Goal: Task Accomplishment & Management: Manage account settings

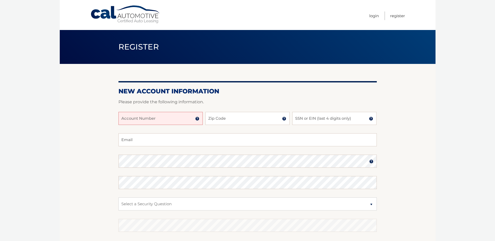
click at [165, 120] on input "Account Number" at bounding box center [161, 118] width 84 height 13
type input "44456010916"
click at [226, 118] on input "Zip Code" at bounding box center [247, 118] width 84 height 13
type input "14435"
click at [317, 119] on input "SSN or EIN (last 4 digits only)" at bounding box center [334, 118] width 84 height 13
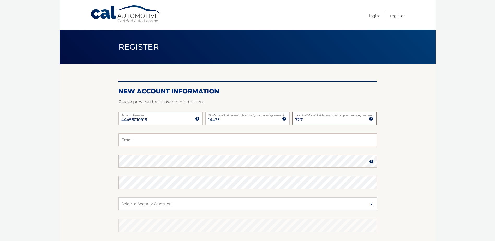
type input "7231"
click at [140, 141] on input "Email" at bounding box center [248, 139] width 258 height 13
type input "thetting@rochester.rr.com"
click at [140, 205] on select "Select a Security Question What was the name of your elementary school? What is…" at bounding box center [248, 204] width 258 height 13
select select "2"
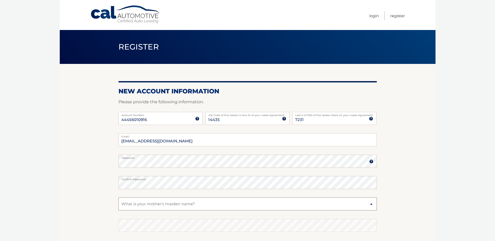
click at [119, 198] on select "Select a Security Question What was the name of your elementary school? What is…" at bounding box center [248, 204] width 258 height 13
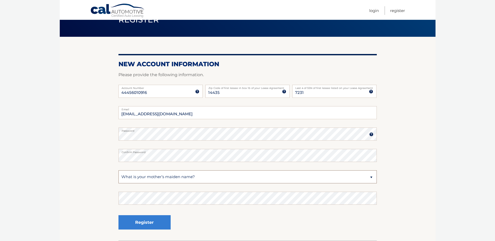
scroll to position [66, 0]
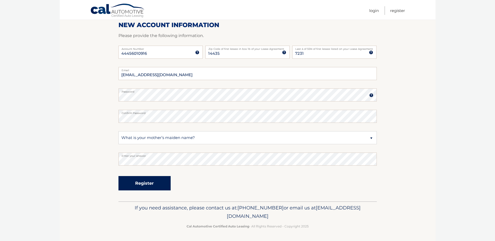
click at [143, 183] on button "Register" at bounding box center [145, 183] width 52 height 14
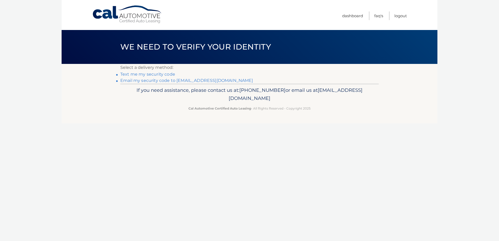
click at [151, 74] on link "Text me my security code" at bounding box center [147, 74] width 55 height 5
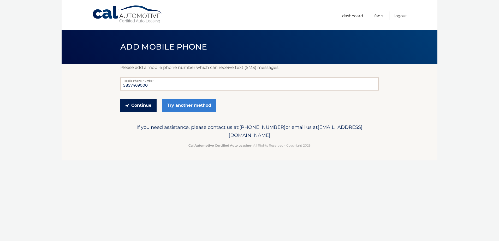
click at [140, 105] on button "Continue" at bounding box center [138, 105] width 36 height 13
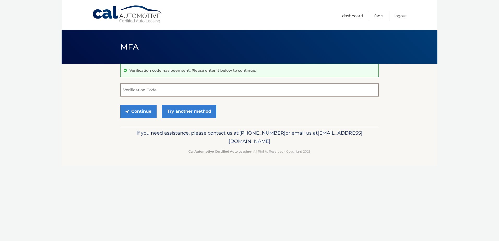
click at [122, 91] on input "Verification Code" at bounding box center [249, 90] width 258 height 13
type input "676544"
click at [138, 110] on button "Continue" at bounding box center [138, 111] width 36 height 13
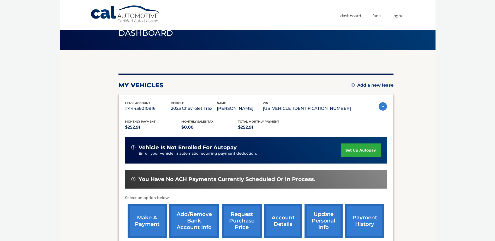
scroll to position [26, 0]
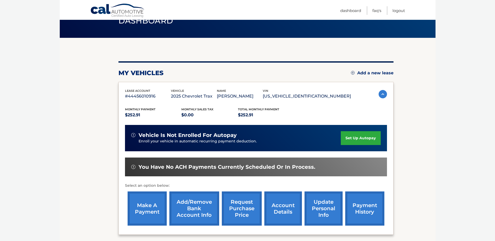
click at [358, 138] on link "set up autopay" at bounding box center [361, 138] width 40 height 14
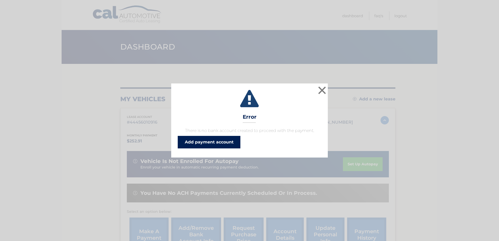
click at [204, 144] on link "Add payment account" at bounding box center [209, 142] width 63 height 13
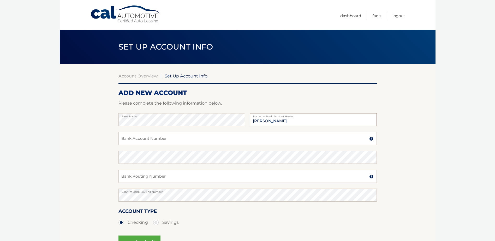
type input "[PERSON_NAME]"
click at [127, 142] on input "Bank Account Number" at bounding box center [248, 138] width 258 height 13
type input "704525815"
paste input "222371863"
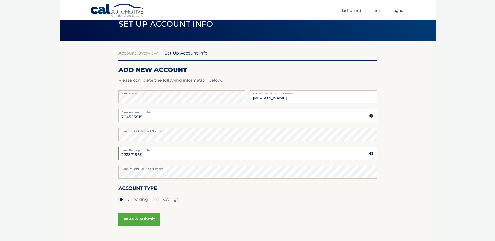
scroll to position [52, 0]
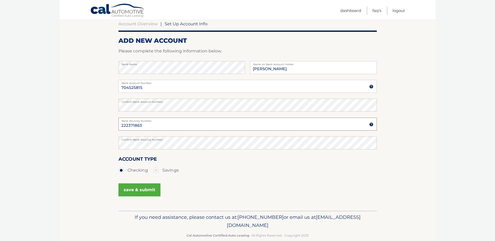
type input "222371863"
click at [131, 189] on button "save & submit" at bounding box center [140, 190] width 42 height 13
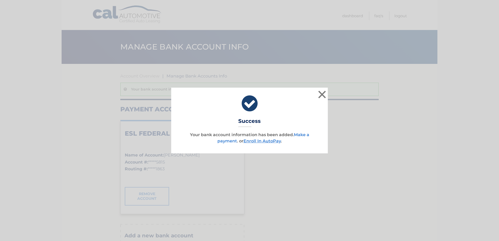
click at [303, 134] on link "Make a payment" at bounding box center [263, 137] width 92 height 11
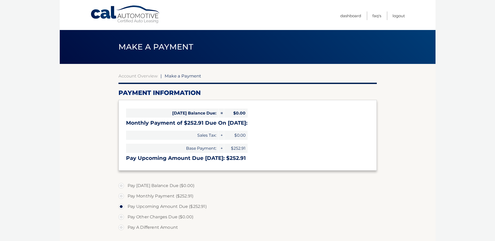
select select "MDRmYjg0ZWMtNzQ4Yi00ZTUyLTg1ZjMtZTFhM2I0NmQyMjEw"
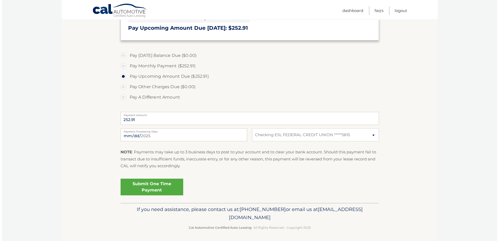
scroll to position [131, 0]
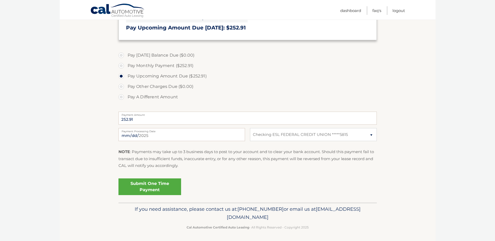
click at [151, 187] on link "Submit One Time Payment" at bounding box center [150, 187] width 63 height 17
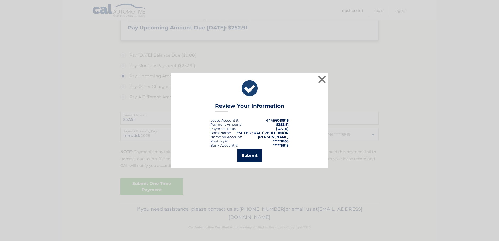
click at [250, 156] on button "Submit" at bounding box center [250, 156] width 24 height 13
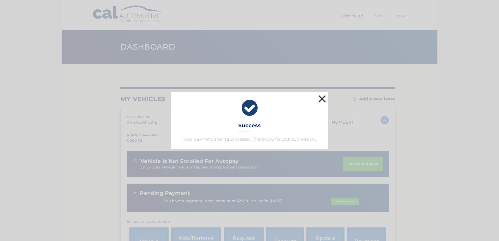
click at [322, 98] on button "×" at bounding box center [322, 99] width 10 height 10
